Goal: Information Seeking & Learning: Learn about a topic

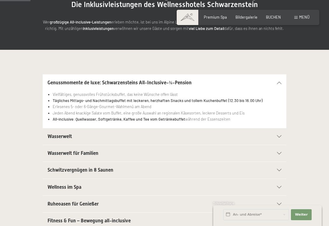
scroll to position [79, 0]
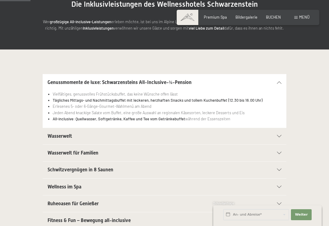
click at [280, 133] on div "Wasserwelt" at bounding box center [165, 136] width 234 height 16
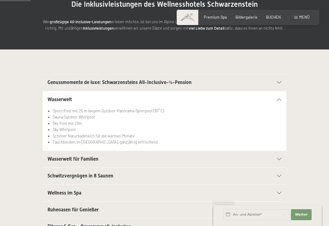
click at [282, 99] on icon at bounding box center [279, 99] width 5 height 2
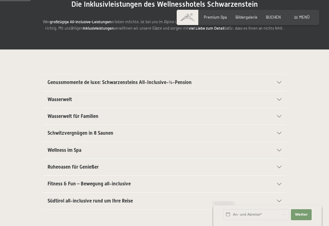
click at [282, 115] on icon at bounding box center [279, 116] width 5 height 2
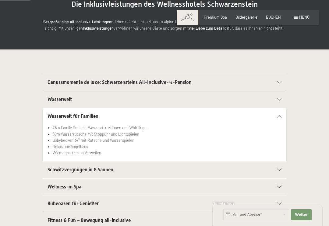
click at [280, 119] on div "Wasserwelt für Familien" at bounding box center [165, 116] width 234 height 16
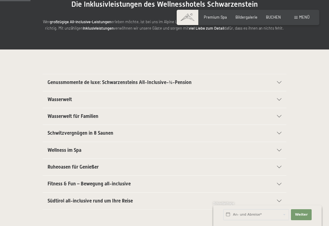
click at [281, 127] on div "Schwitzvergnügen in 8 Saunen" at bounding box center [165, 133] width 234 height 16
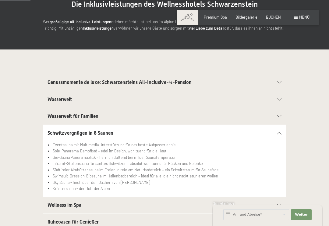
click at [282, 133] on icon at bounding box center [279, 133] width 5 height 2
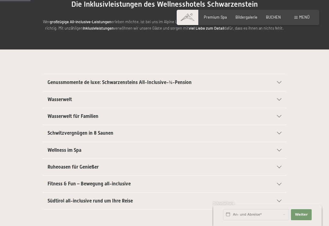
click at [281, 147] on div "Wellness im Spa" at bounding box center [165, 150] width 234 height 16
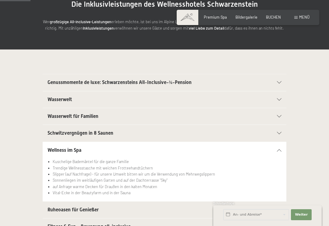
click at [281, 149] on icon at bounding box center [279, 150] width 5 height 2
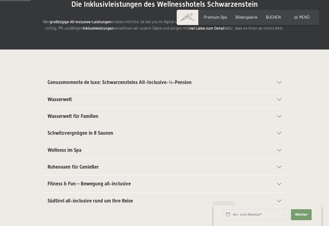
click at [281, 164] on div "Ruheoasen für Genießer" at bounding box center [165, 167] width 234 height 16
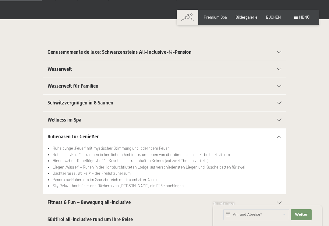
scroll to position [109, 0]
click at [281, 136] on icon at bounding box center [279, 136] width 5 height 2
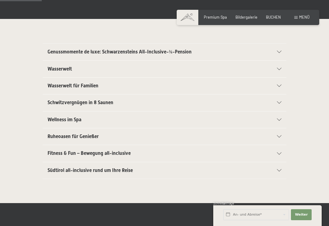
click at [281, 146] on div "Fitness & Fun – Bewegung all-inclusive" at bounding box center [165, 153] width 234 height 16
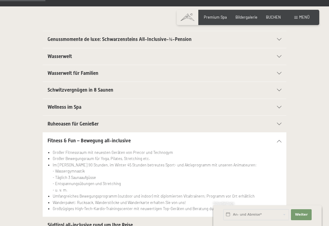
scroll to position [122, 0]
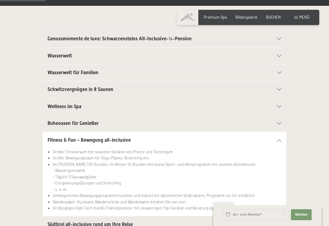
click at [282, 139] on icon at bounding box center [279, 140] width 5 height 2
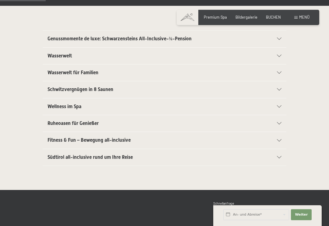
click at [281, 153] on div "Südtirol all-inclusive rund um Ihre Reise" at bounding box center [165, 157] width 234 height 16
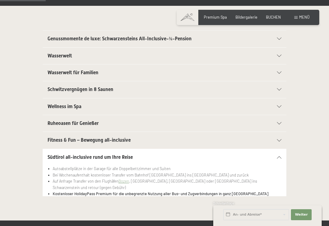
click at [280, 153] on div "Südtirol all-inclusive rund um Ihre Reise" at bounding box center [165, 157] width 234 height 16
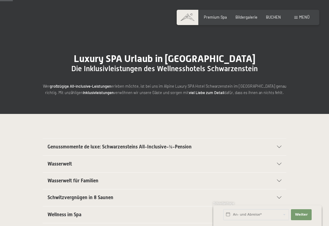
scroll to position [0, 0]
